Goal: Task Accomplishment & Management: Manage account settings

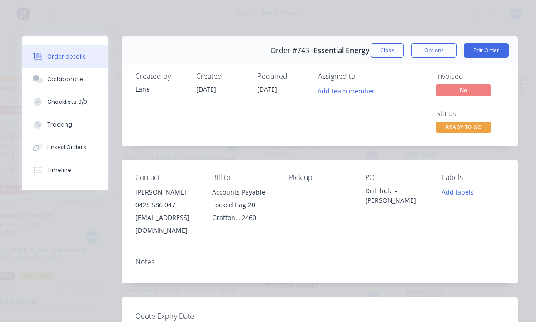
click at [494, 51] on button "Edit Order" at bounding box center [485, 50] width 45 height 15
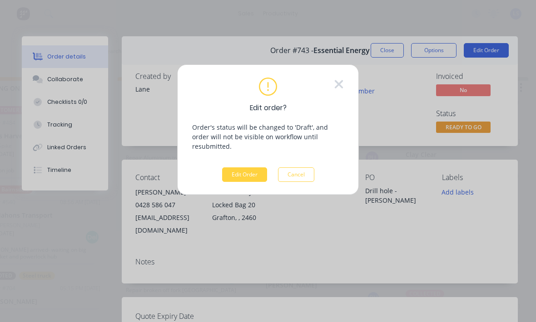
click at [250, 167] on button "Edit Order" at bounding box center [244, 174] width 45 height 15
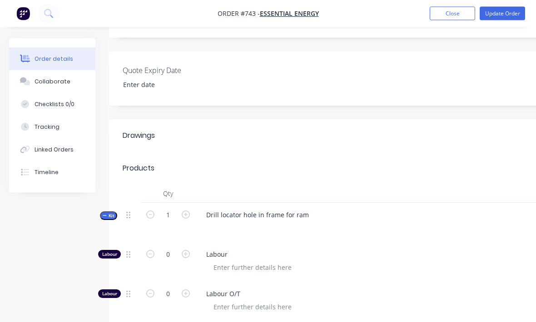
scroll to position [229, 0]
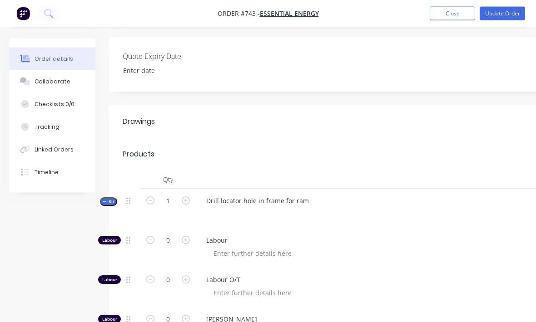
click at [67, 125] on button "Tracking" at bounding box center [52, 127] width 86 height 23
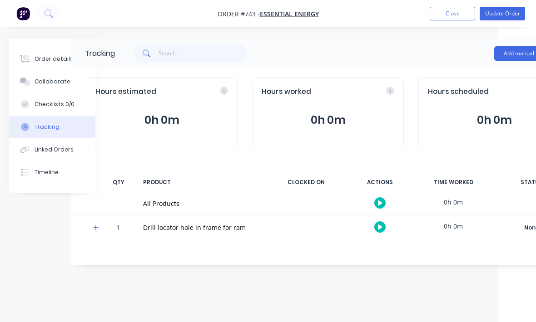
scroll to position [13, 38]
click at [518, 46] on button "Add manual time entry" at bounding box center [532, 53] width 77 height 15
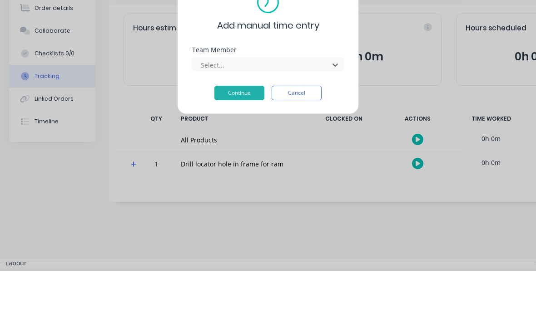
scroll to position [45, 0]
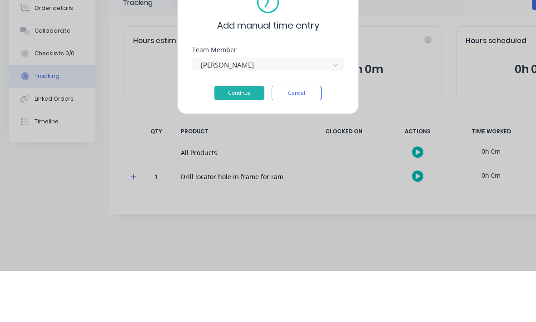
scroll to position [30, 0]
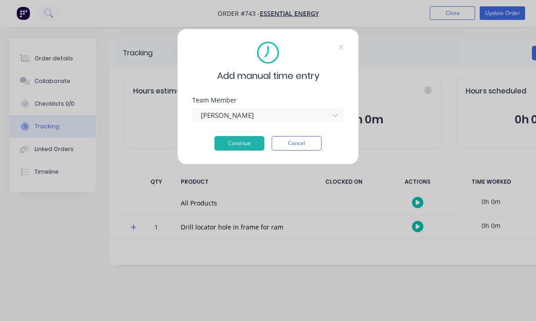
click at [235, 143] on button "Continue" at bounding box center [239, 144] width 50 height 15
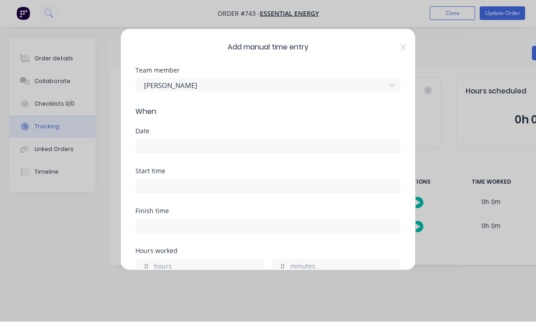
click at [333, 152] on input at bounding box center [268, 147] width 264 height 14
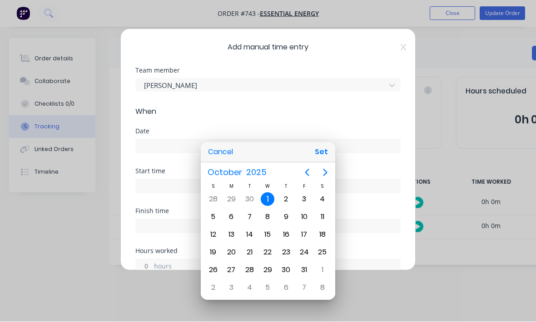
click at [320, 152] on button "Set" at bounding box center [321, 152] width 20 height 16
type input "[DATE]"
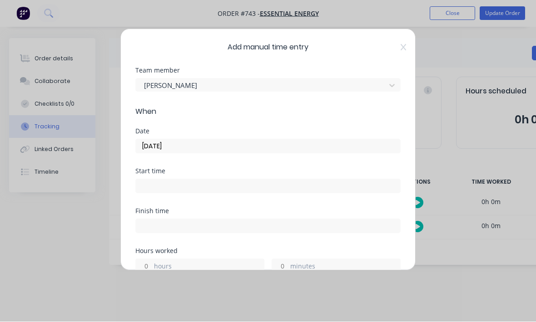
click at [286, 173] on div "Start time" at bounding box center [267, 171] width 265 height 6
click at [282, 188] on input at bounding box center [268, 187] width 264 height 14
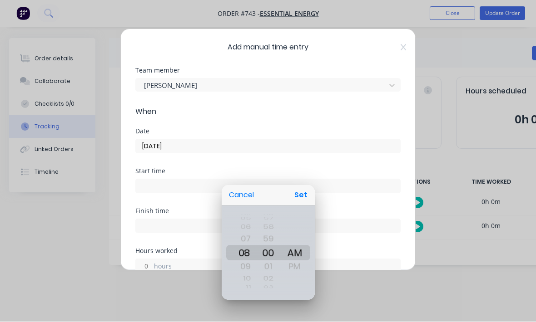
click at [302, 200] on button "Set" at bounding box center [300, 195] width 20 height 16
type input "08:00 AM"
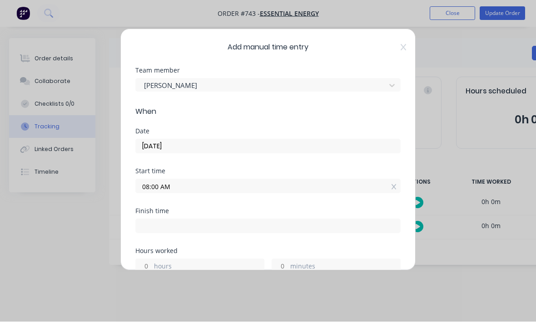
scroll to position [24, 0]
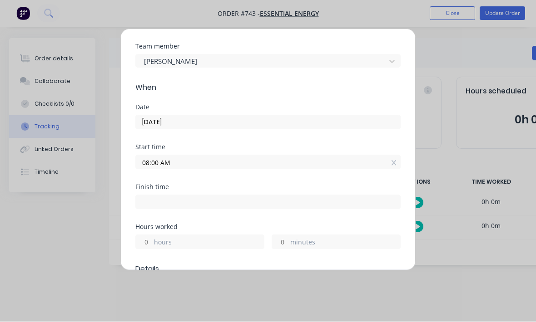
click at [303, 241] on label "minutes" at bounding box center [345, 243] width 110 height 11
click at [288, 241] on input "minutes" at bounding box center [280, 243] width 16 height 14
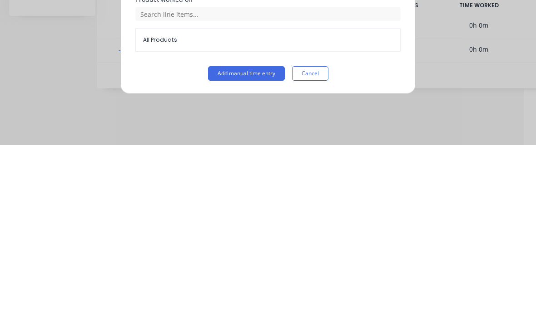
scroll to position [372, 0]
type input "45"
click at [250, 243] on button "Add manual time entry" at bounding box center [246, 250] width 77 height 15
type input "08:45 AM"
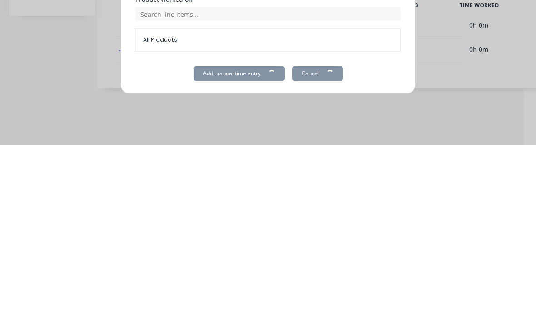
type input "0"
type input "44"
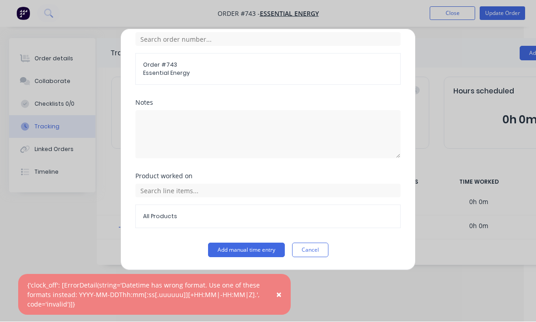
click at [260, 243] on button "Add manual time entry" at bounding box center [246, 250] width 77 height 15
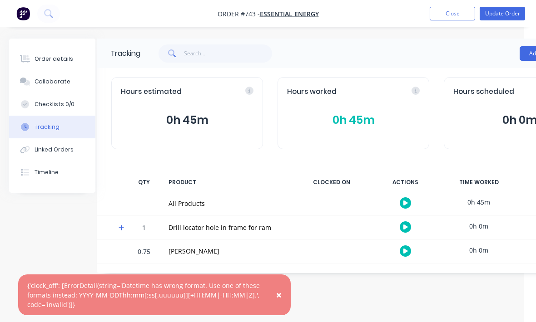
click at [69, 60] on div "Order details" at bounding box center [53, 59] width 39 height 8
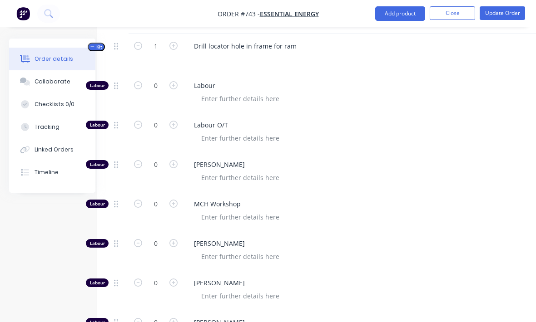
scroll to position [381, 12]
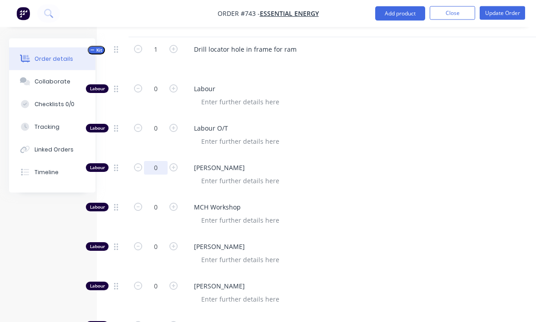
click at [157, 162] on input "0" at bounding box center [156, 169] width 24 height 14
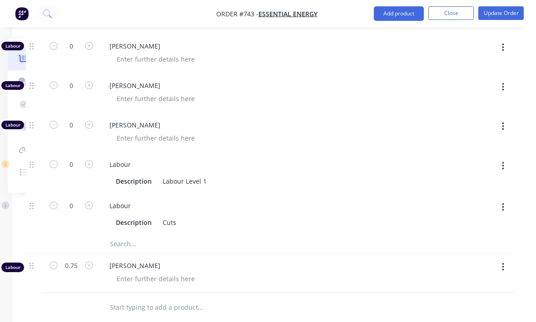
scroll to position [579, 95]
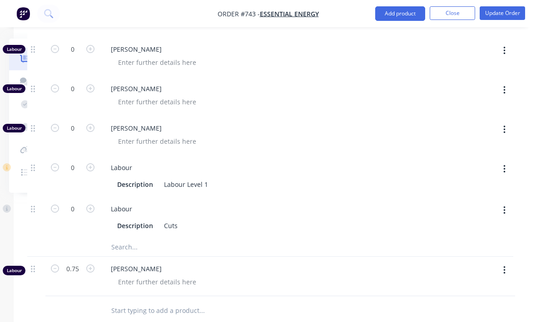
click at [500, 262] on button "button" at bounding box center [503, 270] width 21 height 16
type input "0.75"
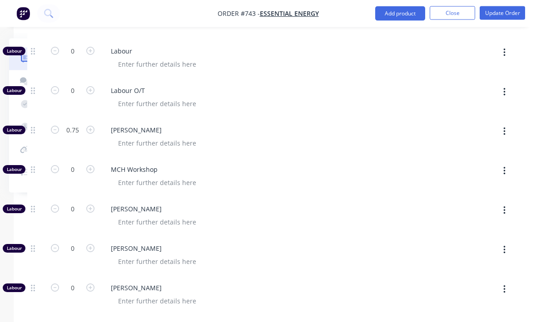
scroll to position [396, 95]
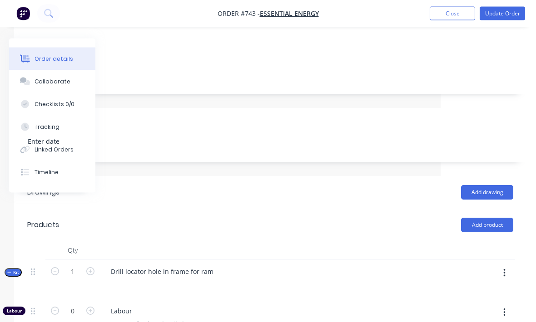
click at [504, 15] on button "Update Order" at bounding box center [501, 14] width 45 height 14
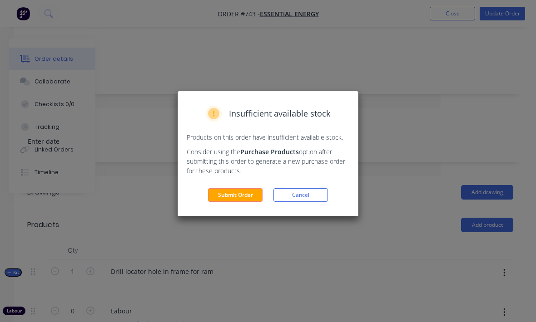
click at [241, 196] on button "Submit Order" at bounding box center [235, 195] width 54 height 14
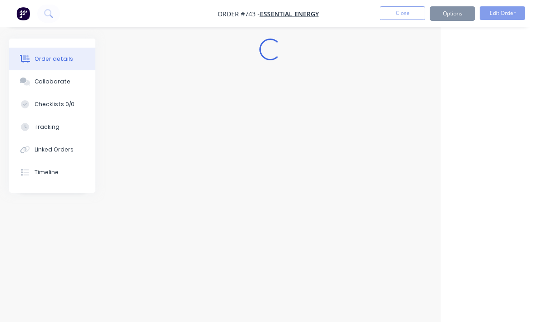
scroll to position [30, 95]
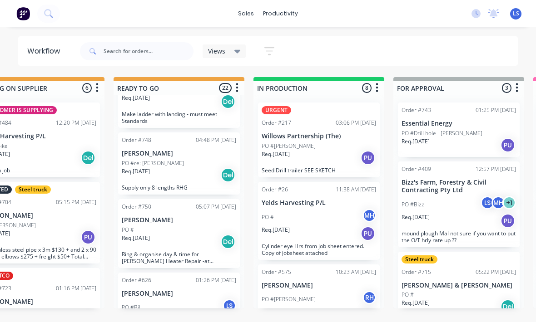
scroll to position [1466, 0]
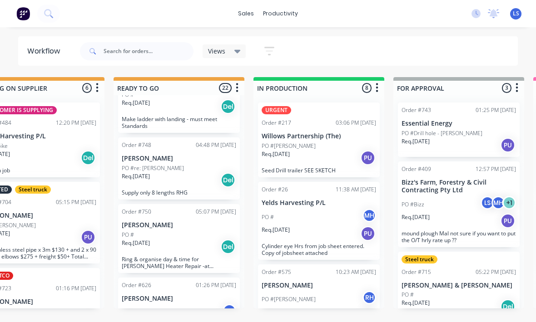
click at [464, 129] on div "PO #Drill hole - [PERSON_NAME]" at bounding box center [458, 133] width 114 height 8
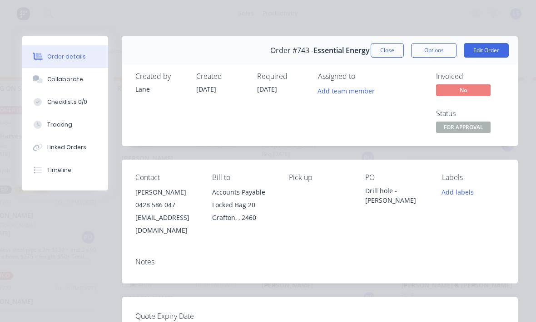
scroll to position [0, 0]
click at [388, 46] on button "Close" at bounding box center [386, 50] width 33 height 15
